Goal: Navigation & Orientation: Understand site structure

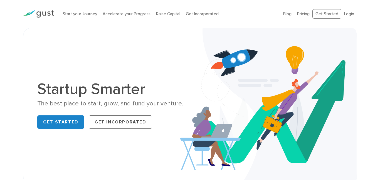
click at [63, 11] on link "Start your Journey" at bounding box center [80, 13] width 34 height 5
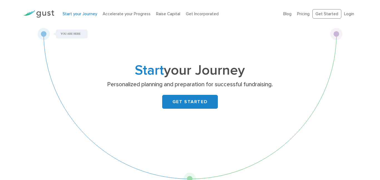
click at [63, 11] on link "Start your Journey" at bounding box center [80, 13] width 34 height 5
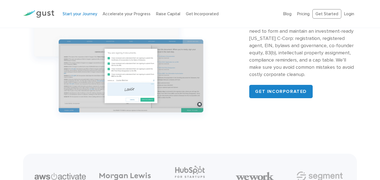
scroll to position [772, 0]
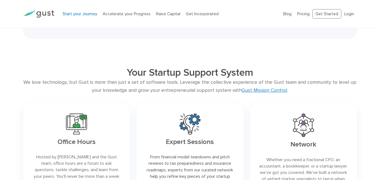
click at [241, 88] on link "Gust Mission Control" at bounding box center [263, 91] width 45 height 6
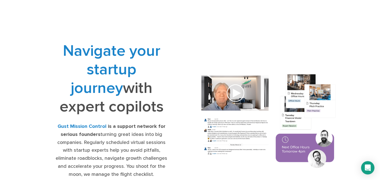
click at [134, 11] on link "Expert Sessions" at bounding box center [149, 13] width 30 height 5
click at [169, 11] on link "Network" at bounding box center [177, 13] width 16 height 5
click at [191, 11] on link "Testimonials" at bounding box center [202, 13] width 23 height 5
click at [219, 11] on link "FAQ" at bounding box center [223, 13] width 8 height 5
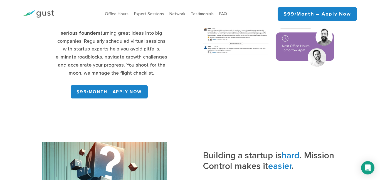
scroll to position [371, 0]
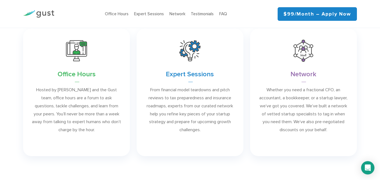
click at [136, 29] on link at bounding box center [189, 93] width 107 height 128
click at [250, 29] on link at bounding box center [303, 93] width 107 height 128
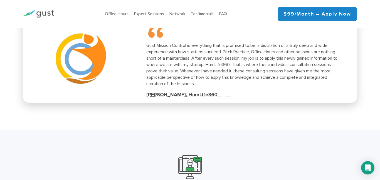
scroll to position [1516, 0]
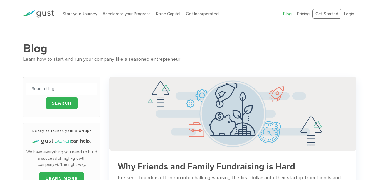
click at [186, 11] on link "Get Incorporated" at bounding box center [202, 13] width 33 height 5
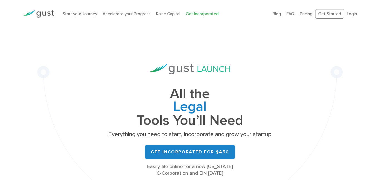
click at [23, 10] on link at bounding box center [38, 14] width 31 height 8
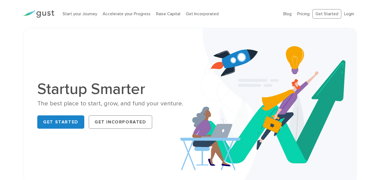
click at [312, 9] on link "Get Started" at bounding box center [326, 14] width 29 height 10
